Goal: Find contact information: Find contact information

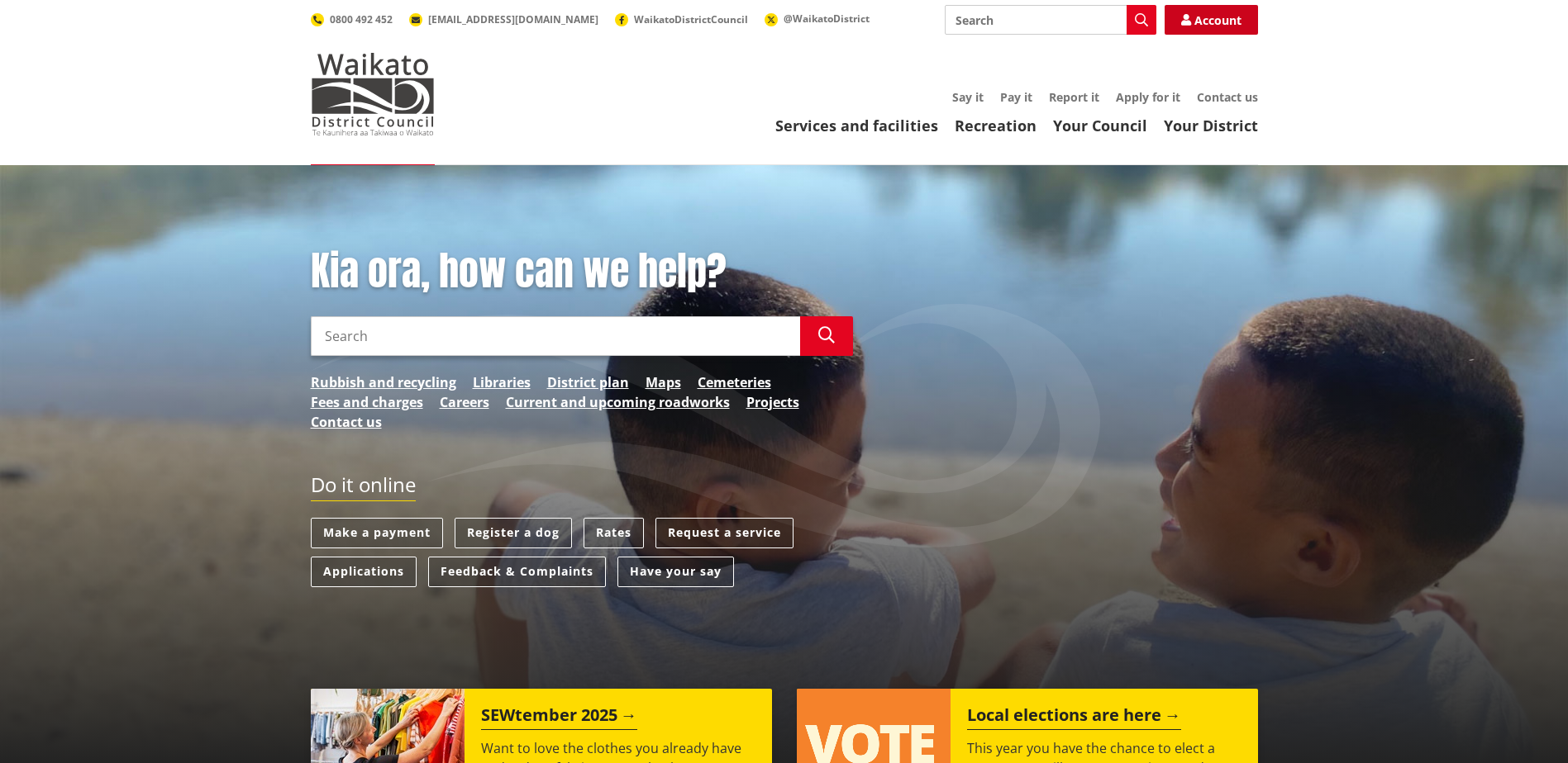
click at [1205, 29] on link "Account" at bounding box center [1211, 20] width 94 height 30
click at [1216, 99] on link "Contact us" at bounding box center [1227, 97] width 61 height 15
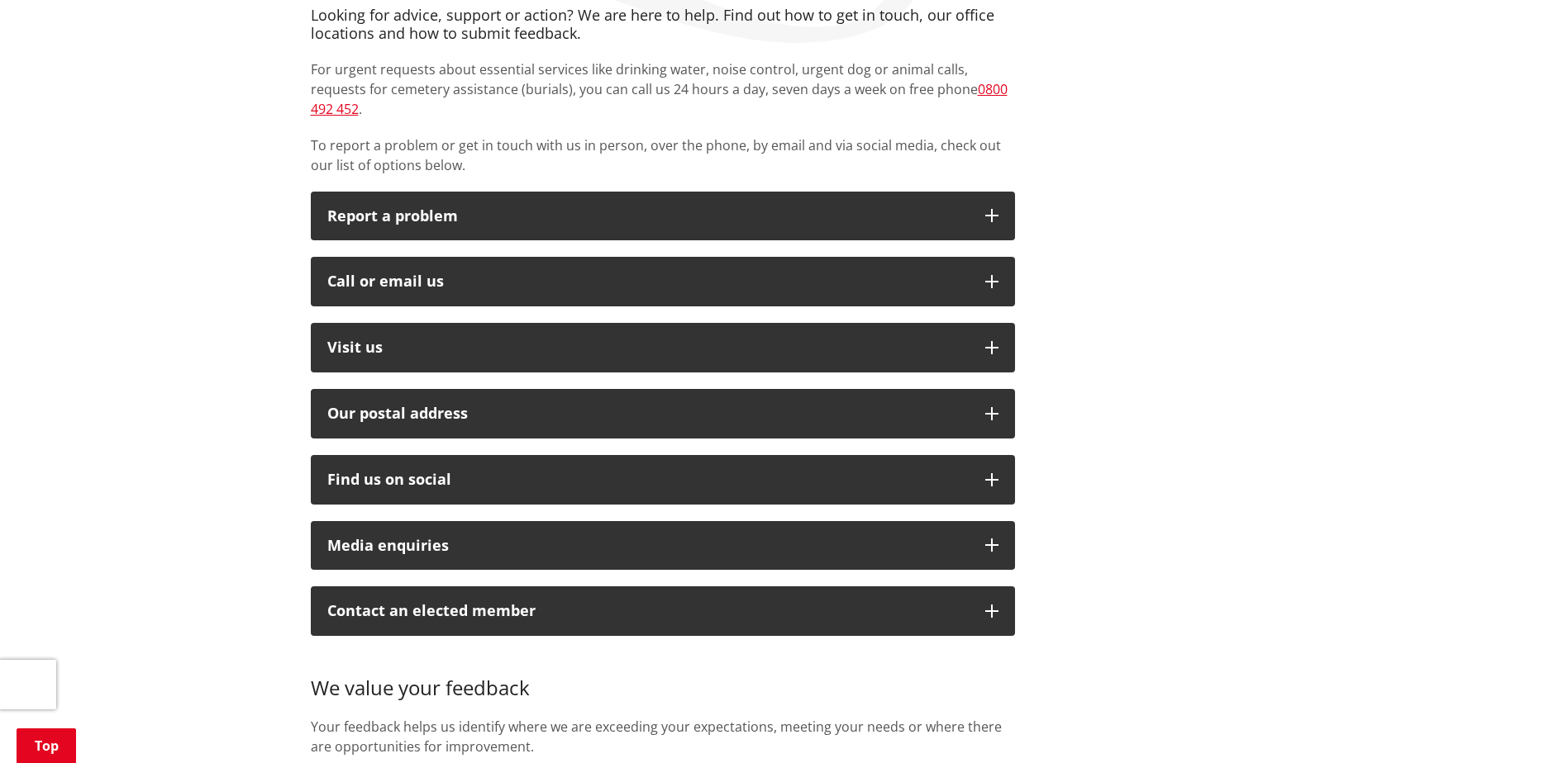
scroll to position [330, 0]
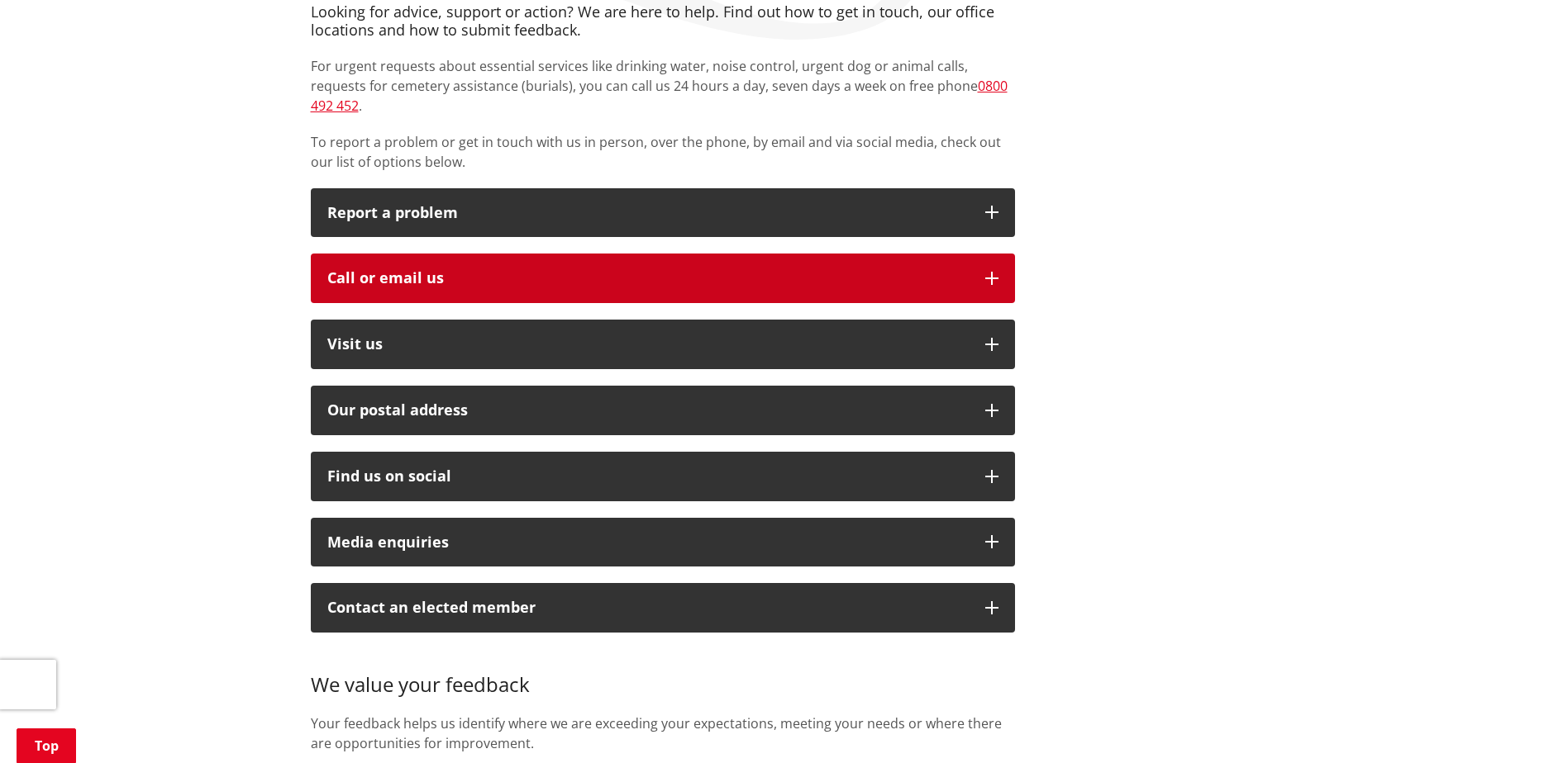
click at [401, 270] on div "Call or email us" at bounding box center [647, 278] width 641 height 16
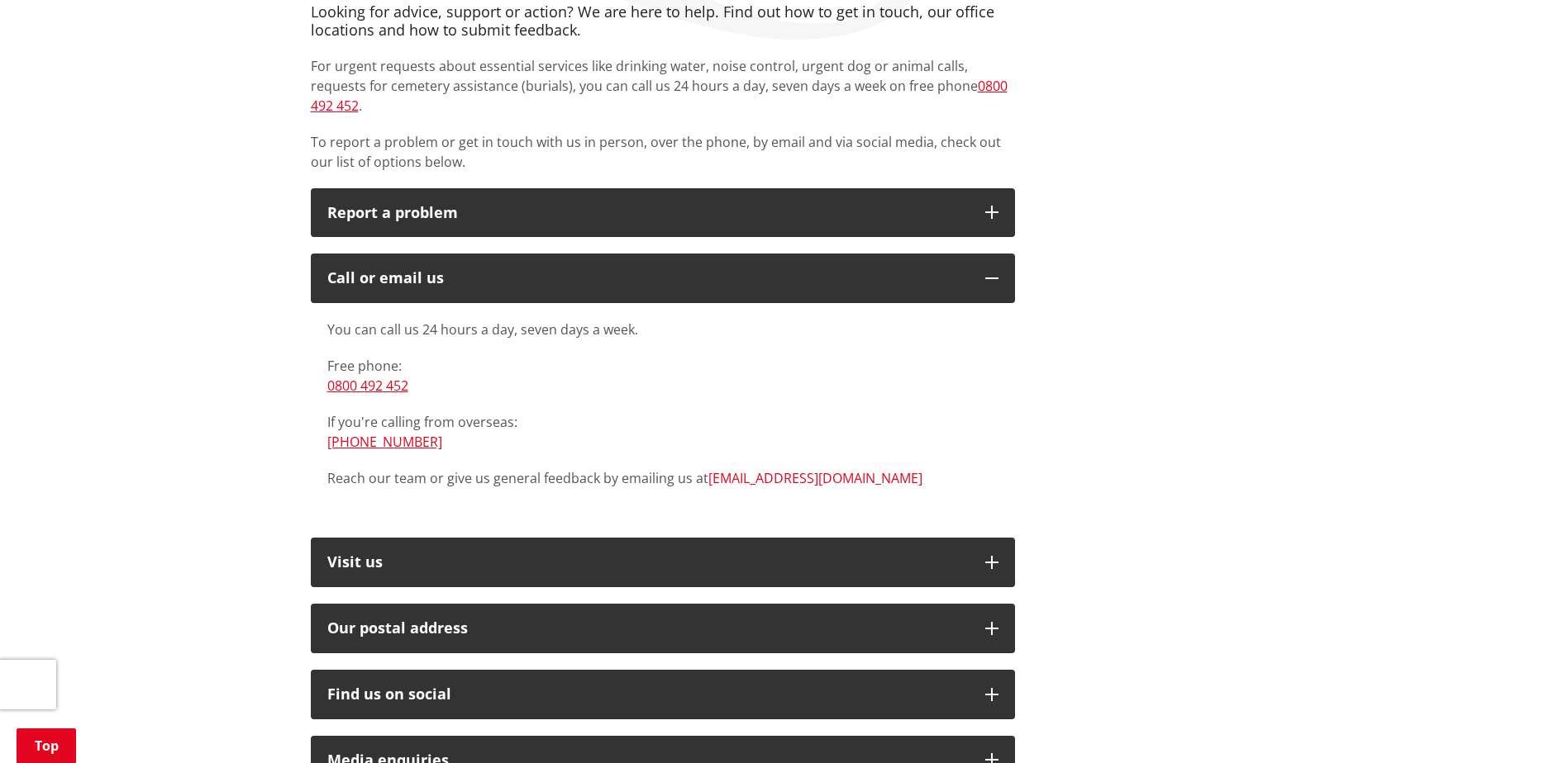
click at [760, 469] on link "[EMAIL_ADDRESS][DOMAIN_NAME]" at bounding box center [815, 478] width 214 height 18
